Goal: Task Accomplishment & Management: Manage account settings

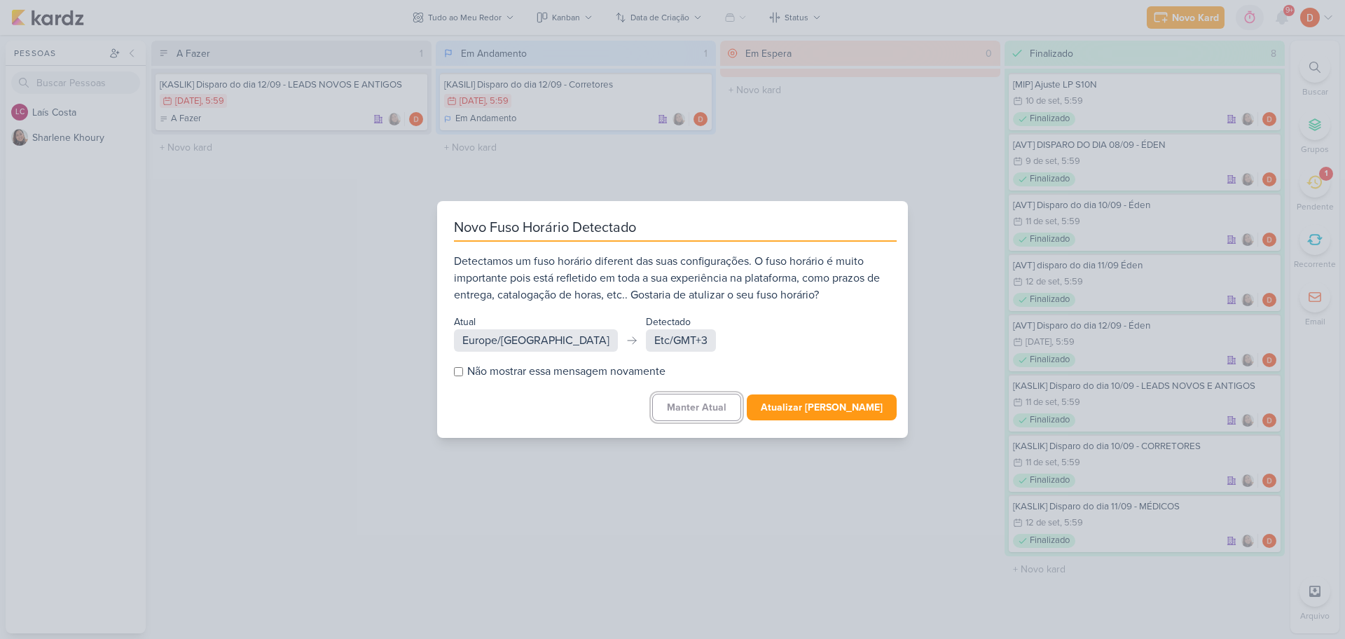
click at [730, 416] on button "Manter Atual" at bounding box center [696, 407] width 89 height 27
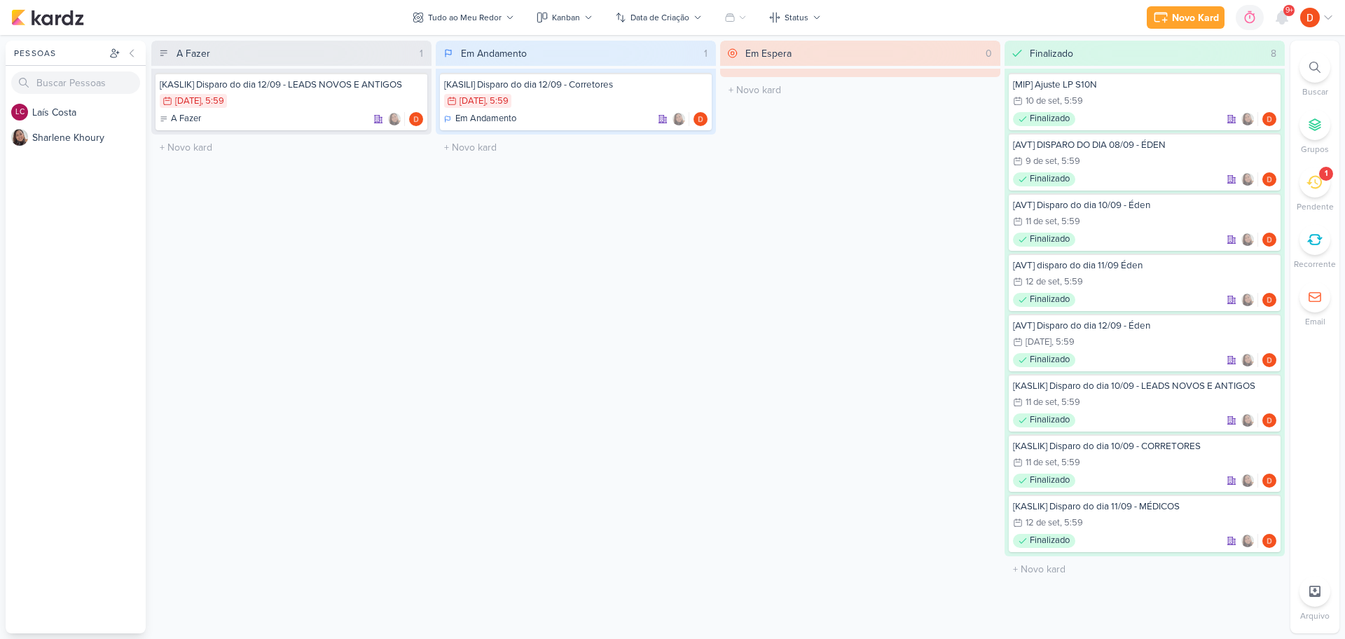
click at [1311, 186] on icon at bounding box center [1313, 181] width 15 height 15
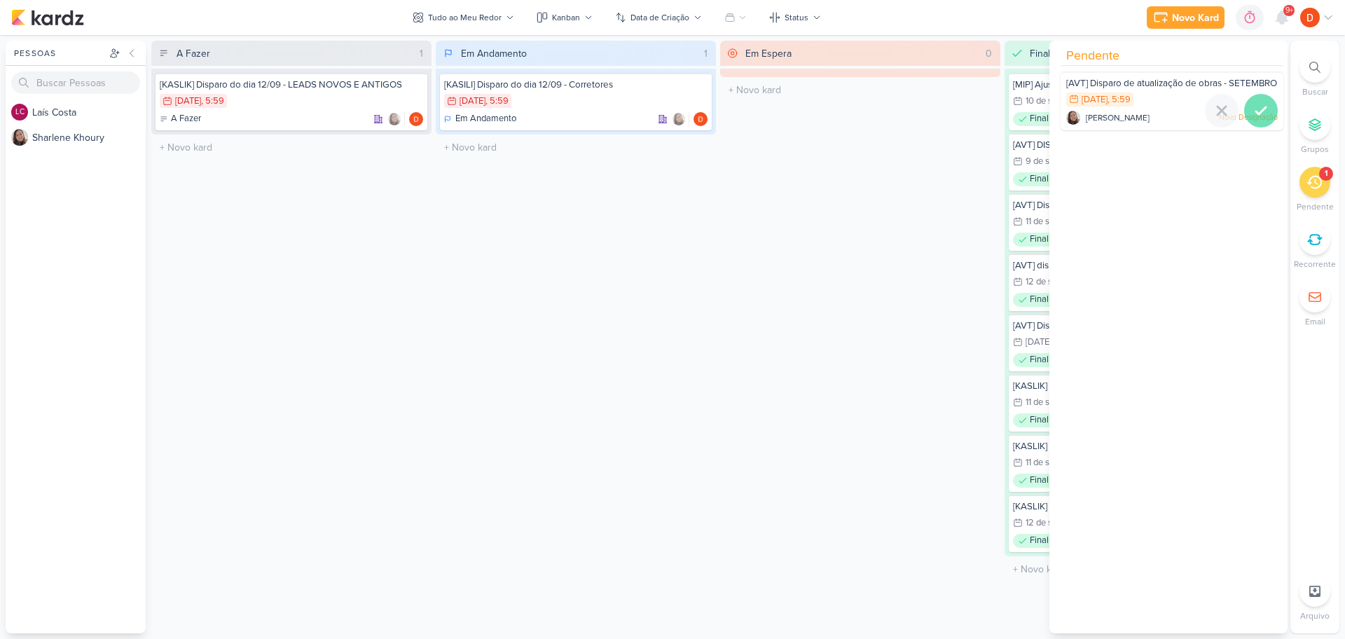
click at [1254, 116] on icon at bounding box center [1260, 110] width 17 height 17
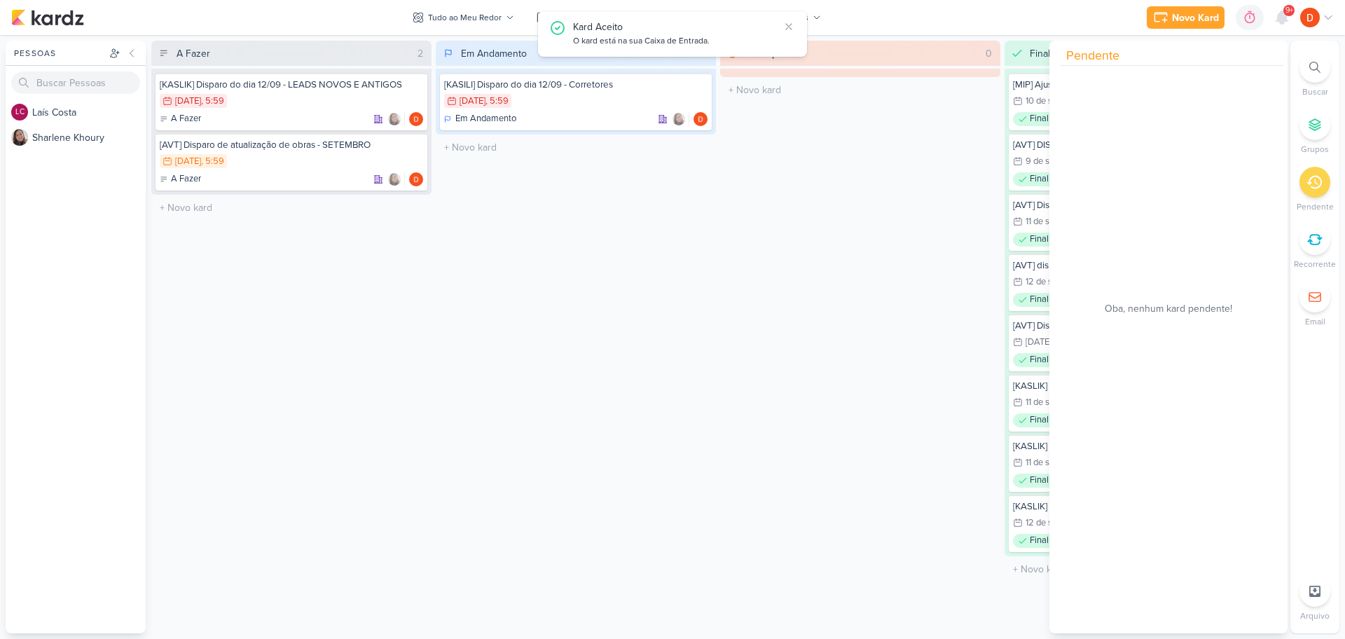
click at [258, 226] on div "A Fazer 2 [KASLIK] Disparo do dia 12/09 - LEADS NOVOS E ANTIGOS 13/9 [DATE] 5:5…" at bounding box center [291, 337] width 280 height 593
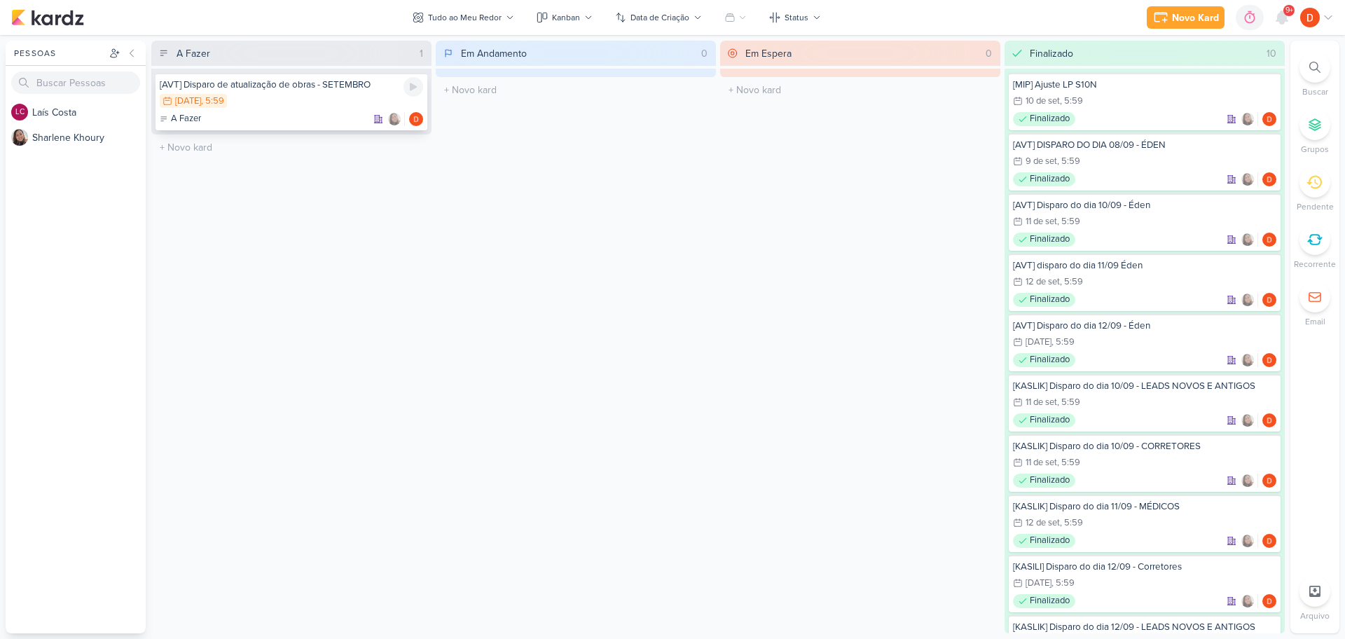
click at [314, 106] on div "16/9 [DATE] 5:59" at bounding box center [291, 101] width 263 height 15
click at [314, 106] on div at bounding box center [672, 319] width 1345 height 639
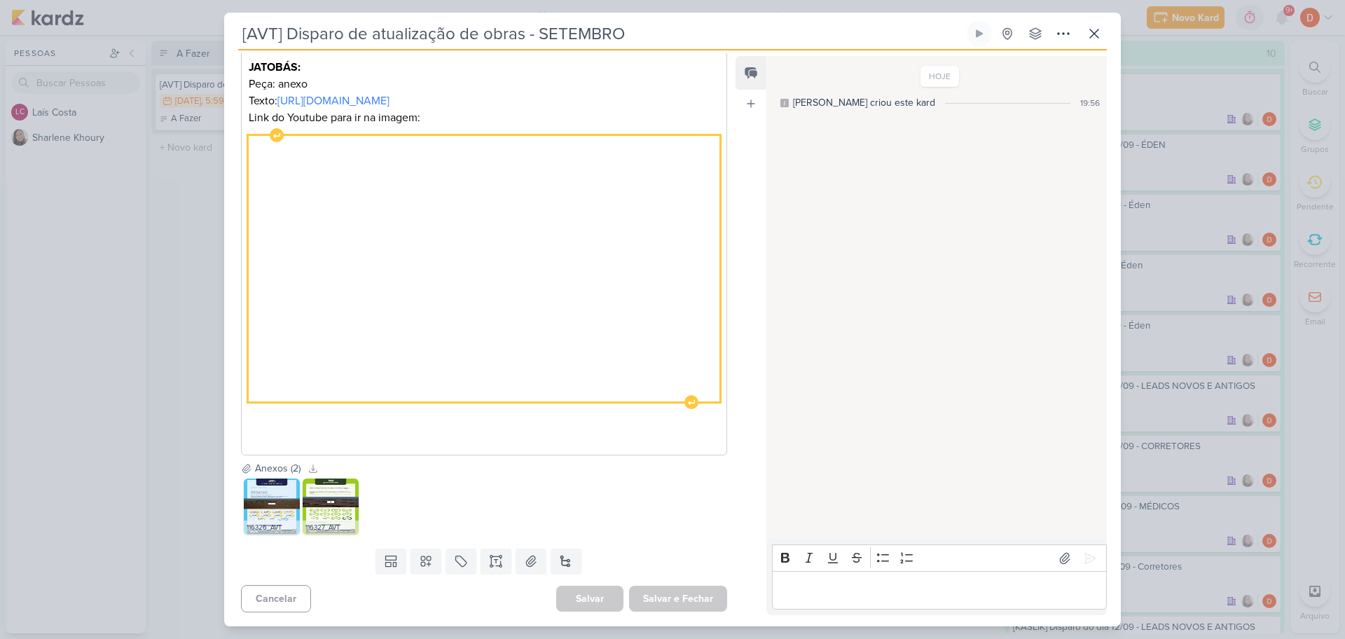
scroll to position [625, 0]
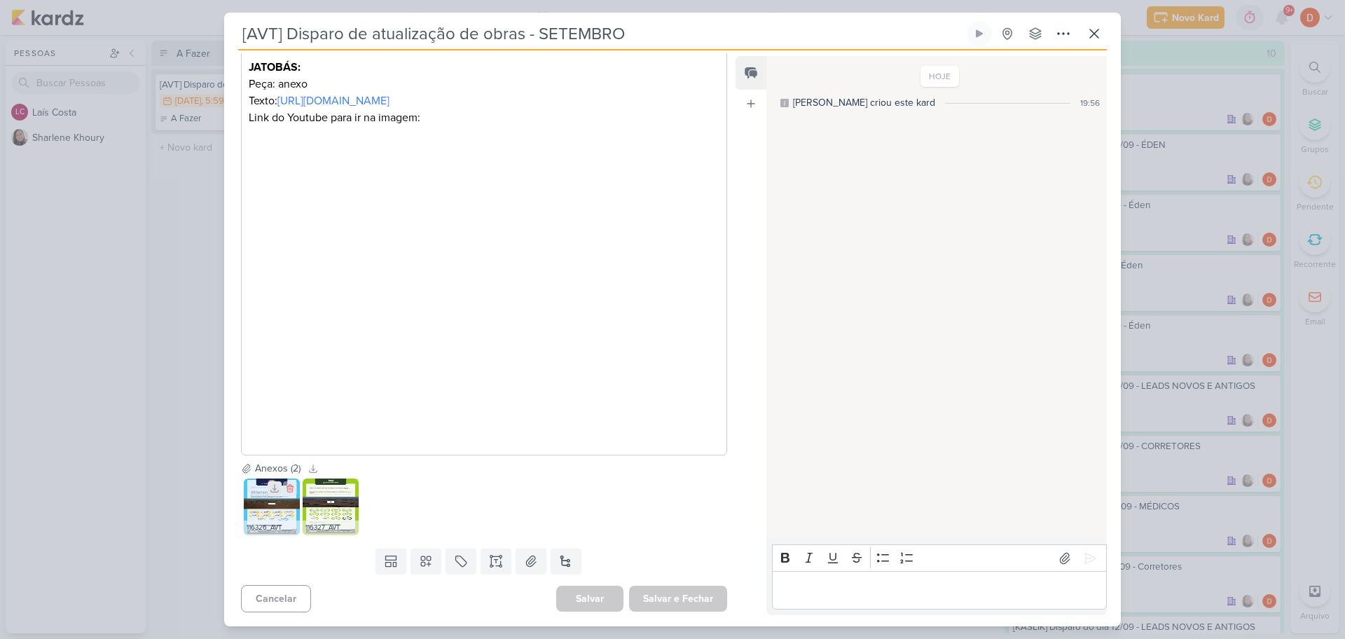
click at [270, 492] on icon at bounding box center [275, 488] width 10 height 10
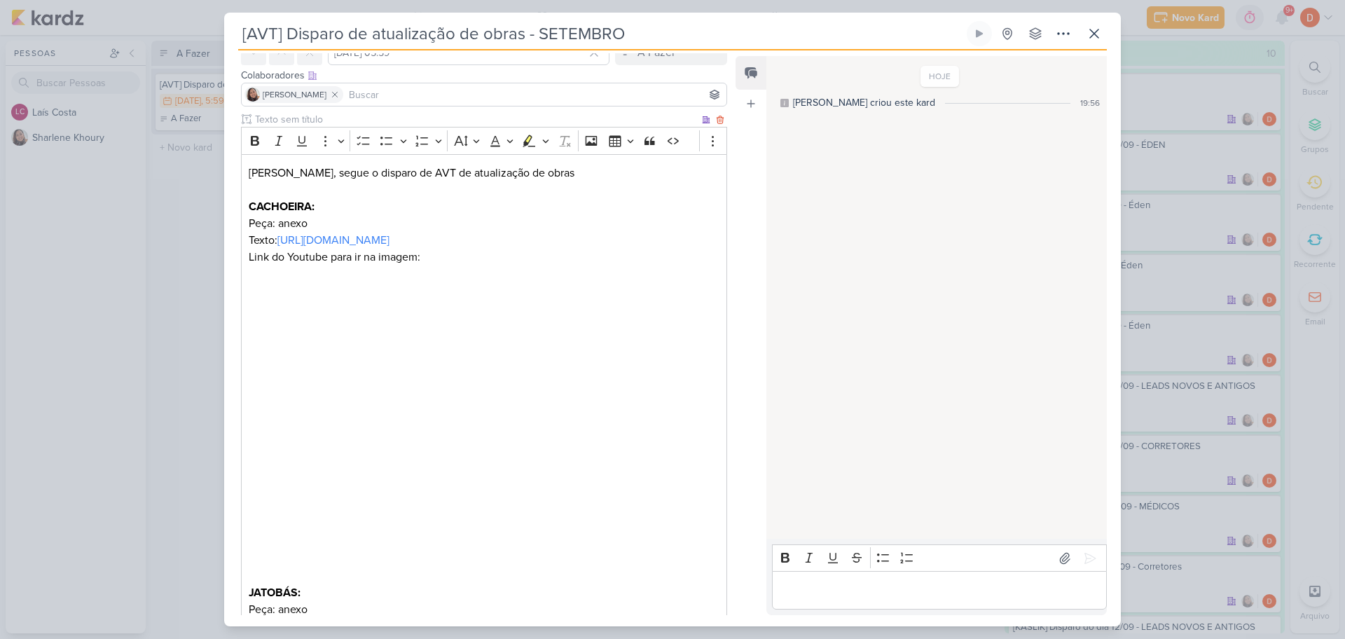
scroll to position [0, 0]
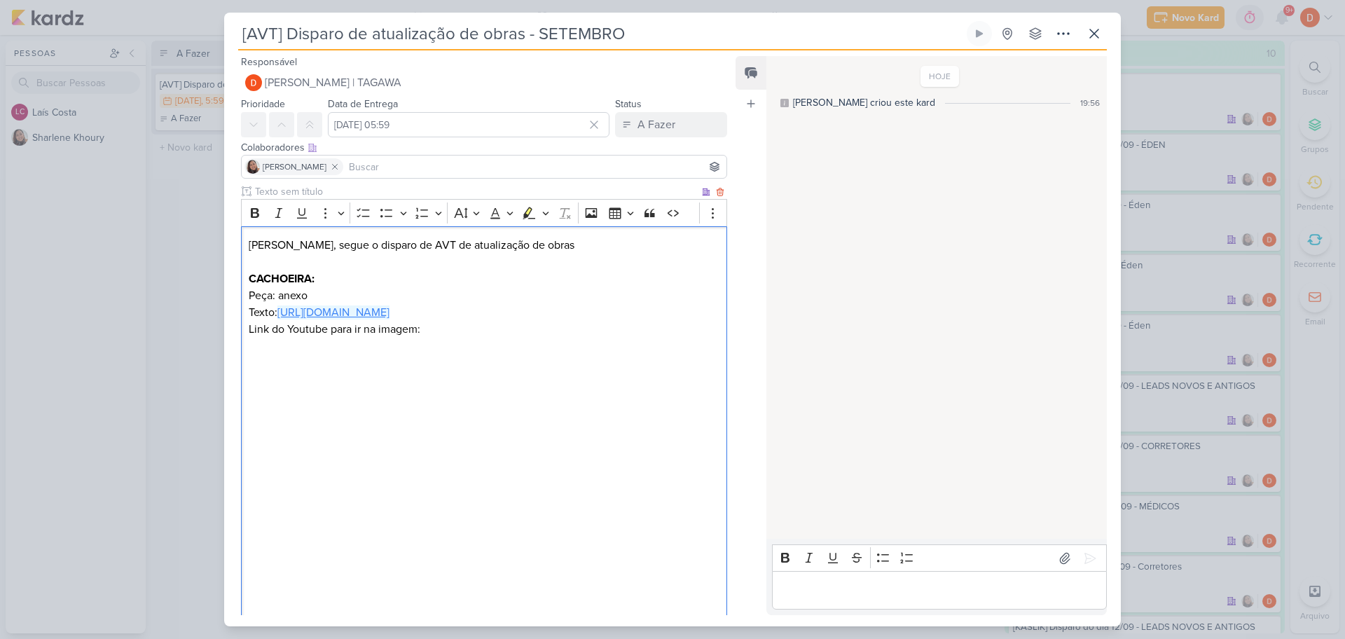
drag, startPoint x: 420, startPoint y: 326, endPoint x: 282, endPoint y: 312, distance: 138.6
click at [282, 312] on p "Peça: anexo Texto: [URL][DOMAIN_NAME]" at bounding box center [484, 304] width 471 height 34
copy link "[URL][DOMAIN_NAME]"
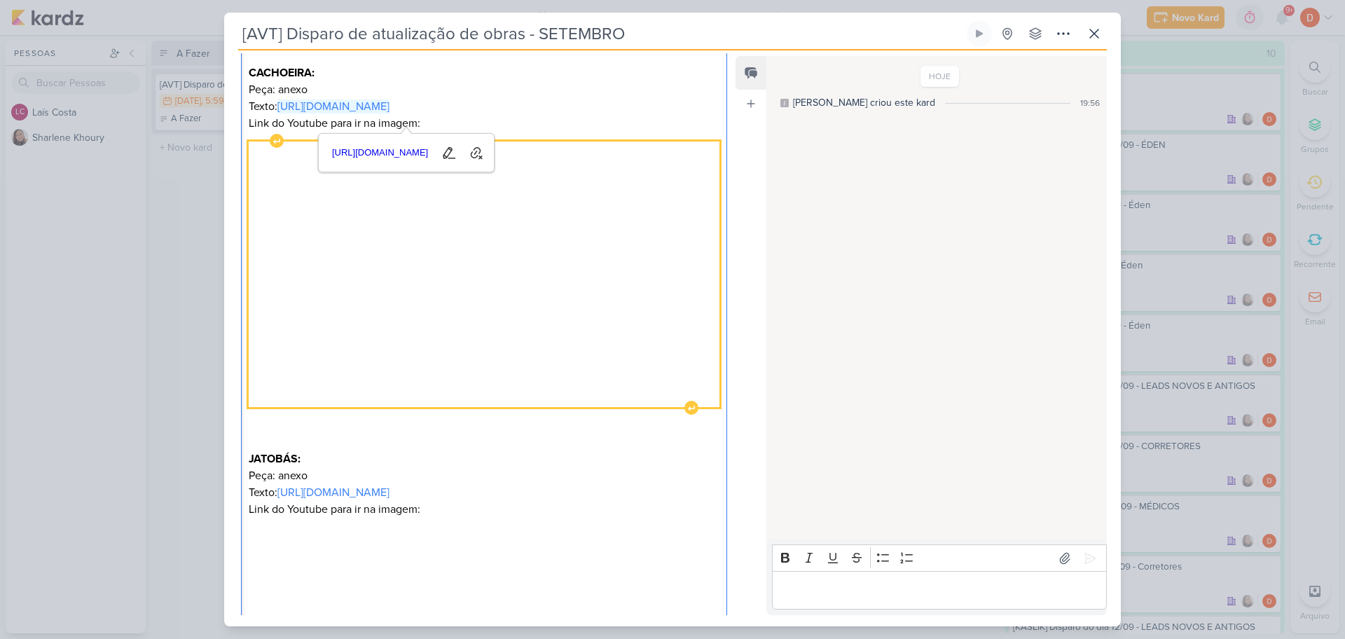
scroll to position [210, 0]
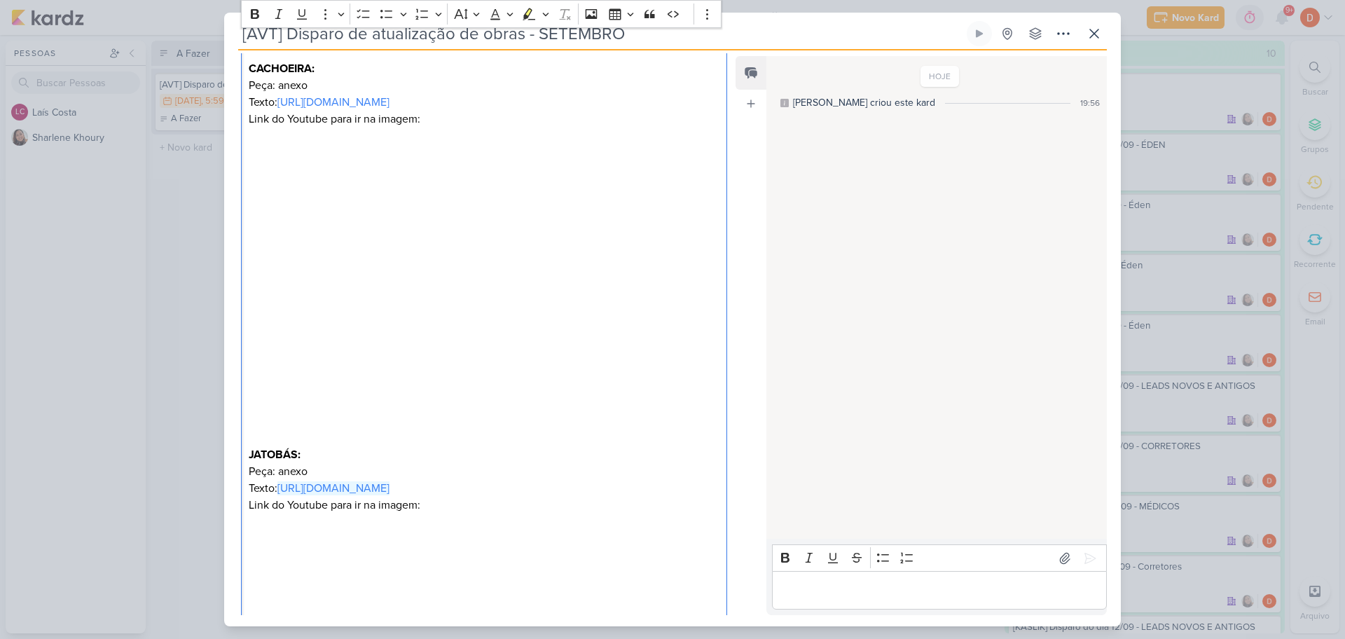
drag, startPoint x: 520, startPoint y: 517, endPoint x: 279, endPoint y: 501, distance: 240.8
click at [279, 497] on p "Texto: [URL][DOMAIN_NAME]" at bounding box center [484, 488] width 471 height 17
copy link "[URL][DOMAIN_NAME]"
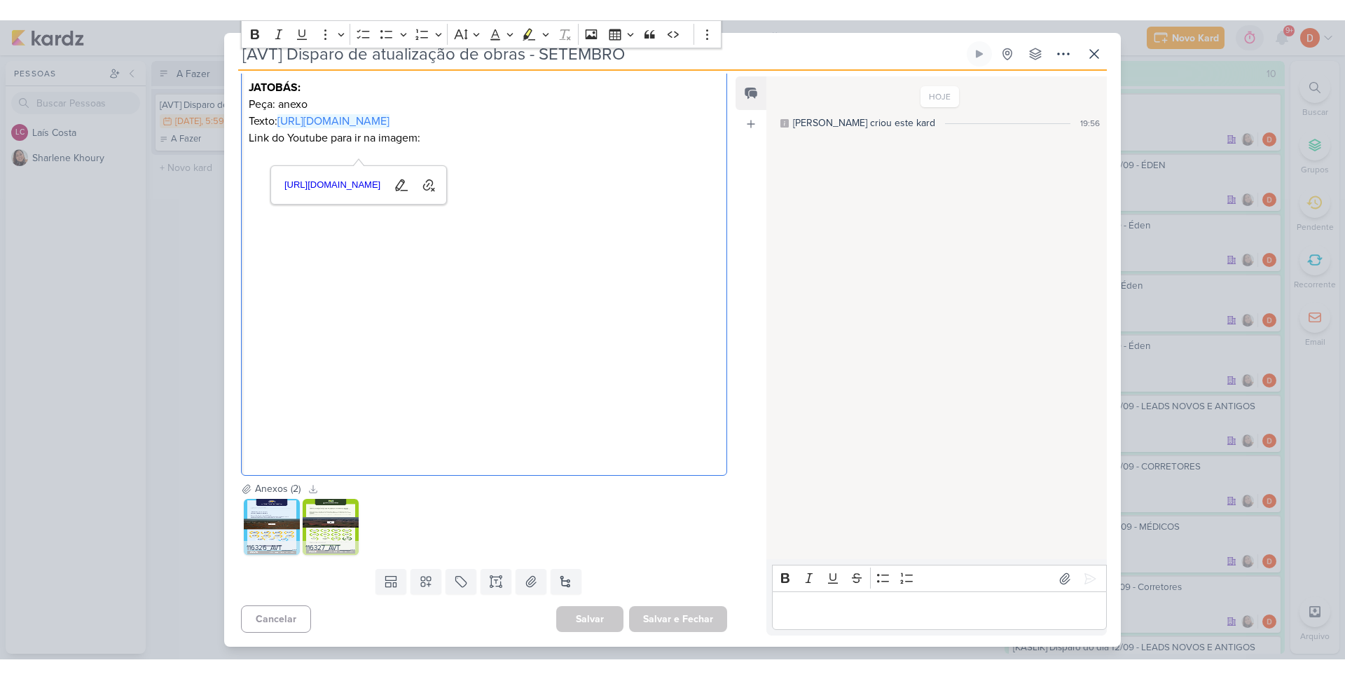
scroll to position [625, 0]
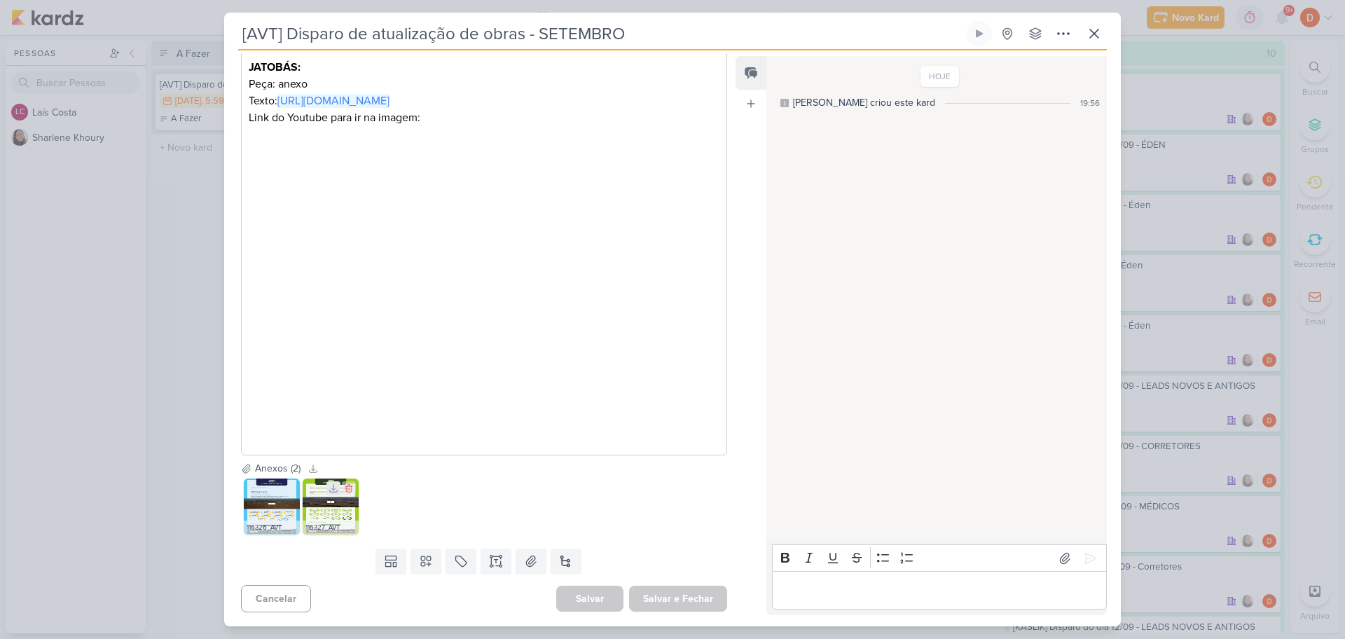
click at [332, 490] on icon at bounding box center [333, 488] width 10 height 10
click at [186, 340] on div "[AVT] Disparo de atualização de obras - SETEMBRO" at bounding box center [672, 319] width 1345 height 639
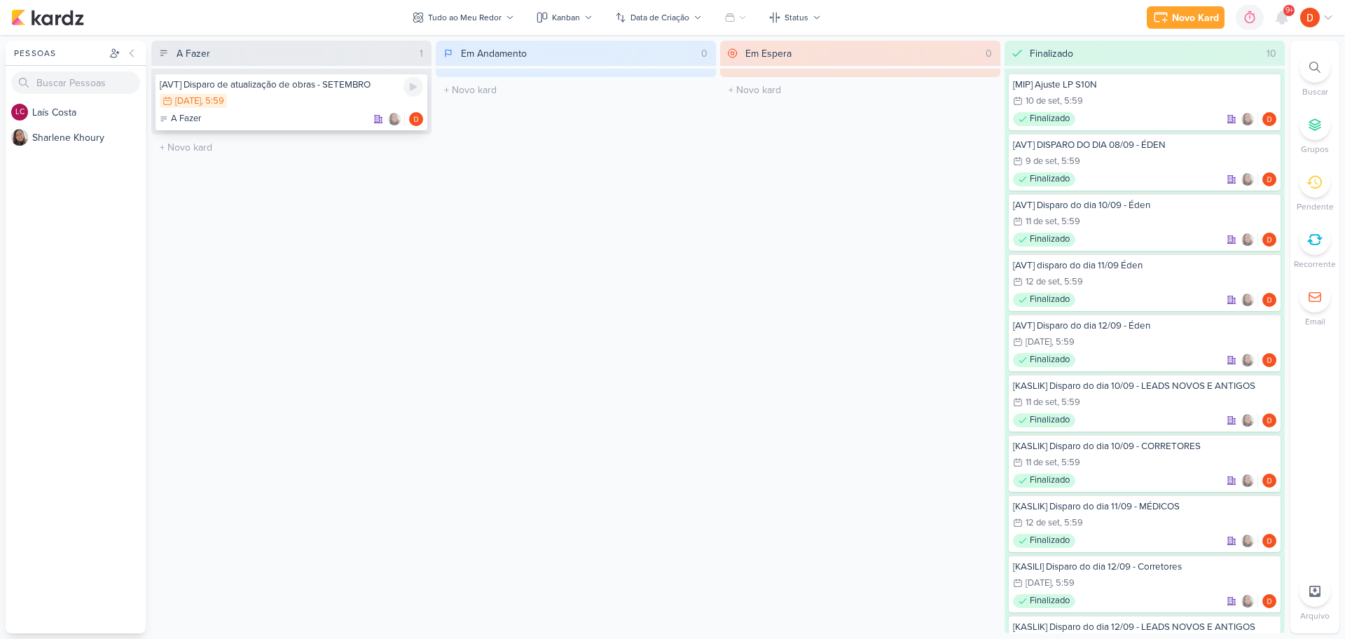
click at [347, 108] on div "16/9 [DATE] 5:59" at bounding box center [291, 101] width 263 height 15
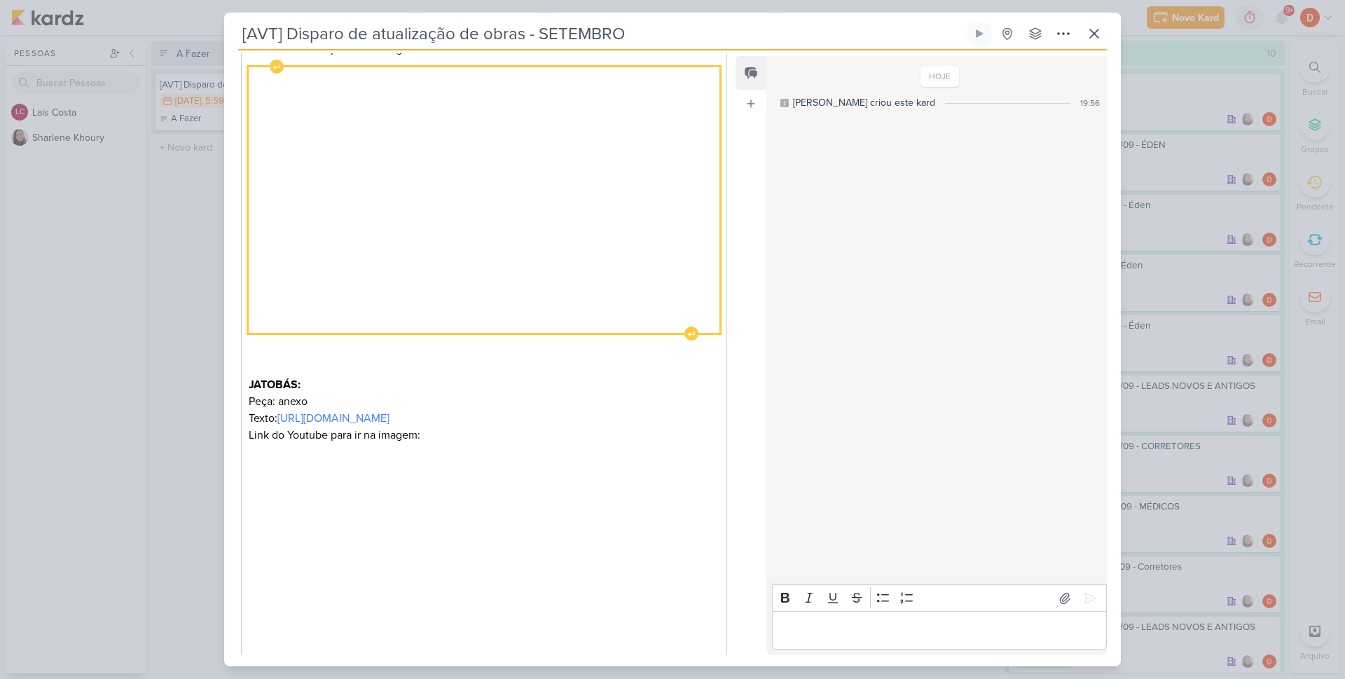
scroll to position [490, 0]
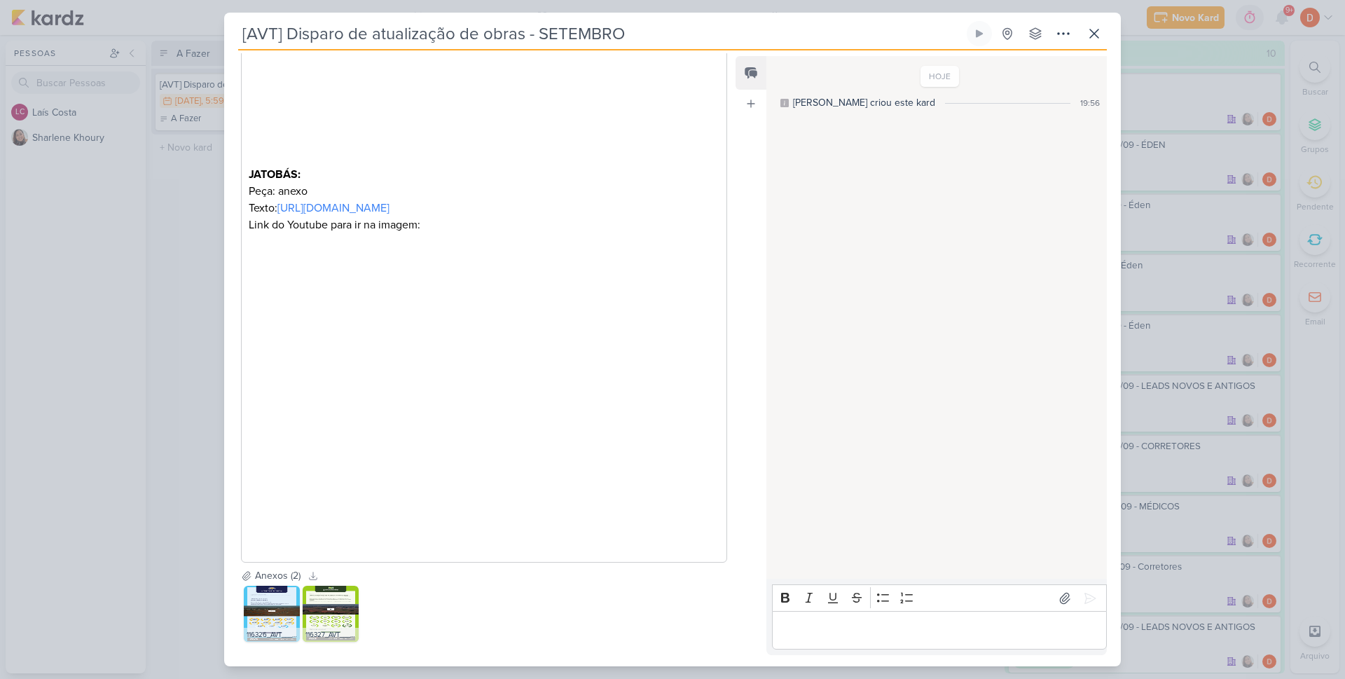
drag, startPoint x: 173, startPoint y: 221, endPoint x: 196, endPoint y: 217, distance: 23.5
click at [179, 221] on div "[AVT] Disparo de atualização de obras - SETEMBRO" at bounding box center [672, 339] width 1345 height 679
